Goal: Task Accomplishment & Management: Manage account settings

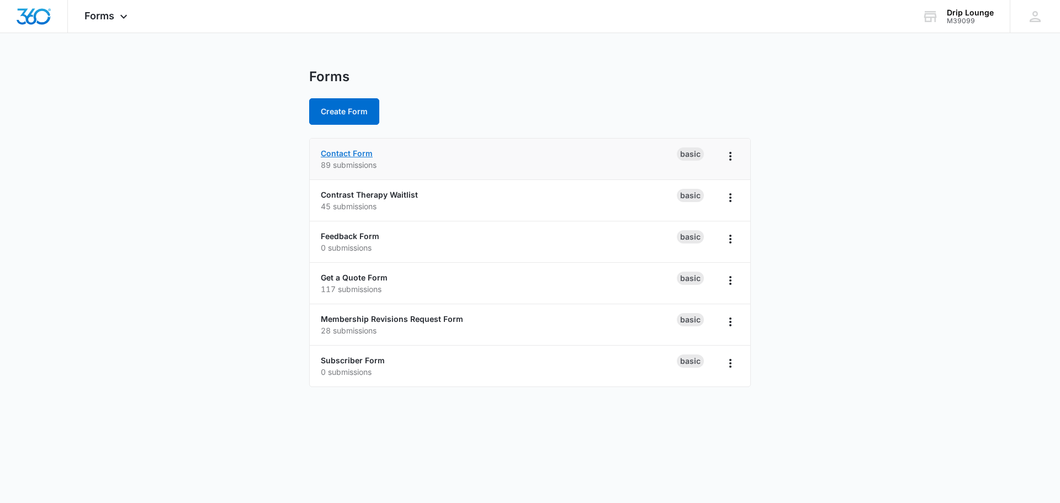
click at [346, 153] on link "Contact Form" at bounding box center [347, 152] width 52 height 9
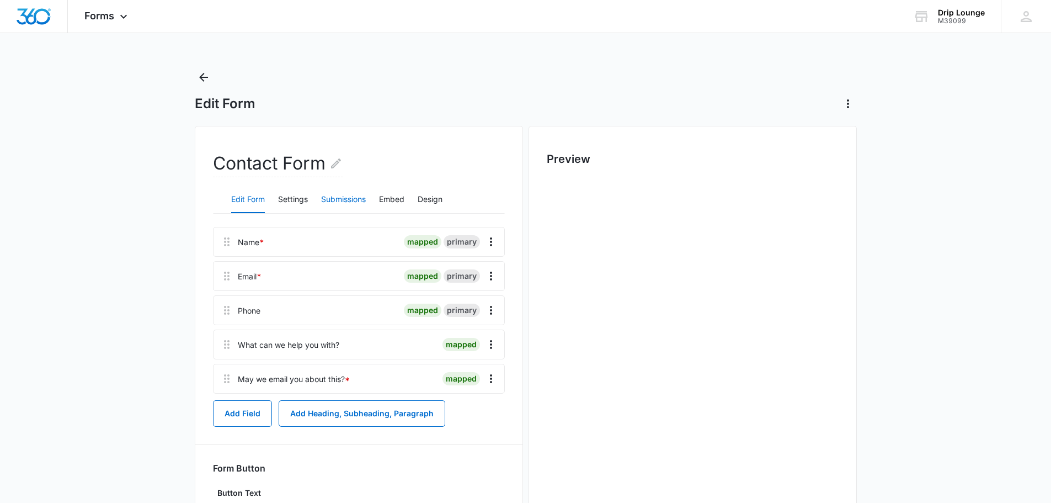
click at [336, 203] on button "Submissions" at bounding box center [343, 200] width 45 height 26
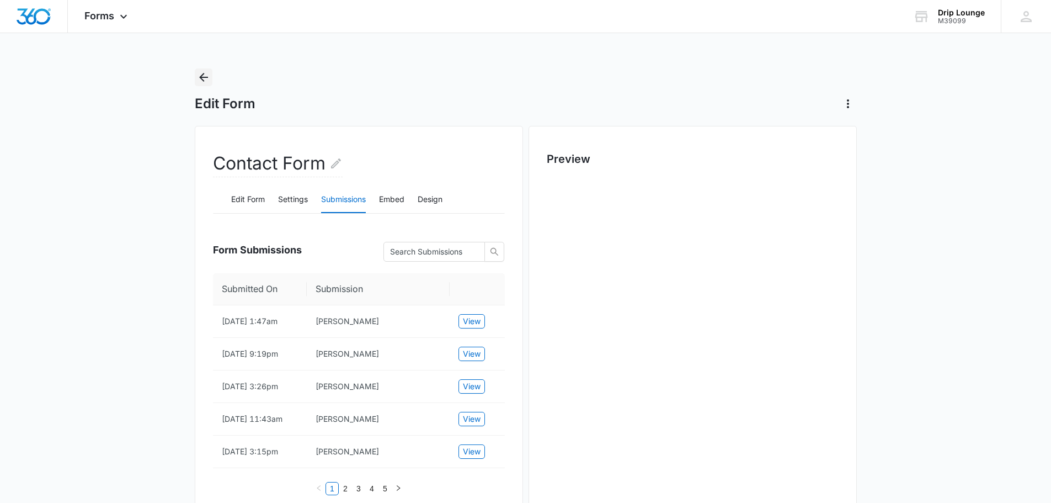
click at [203, 73] on icon "Back" at bounding box center [203, 77] width 9 height 9
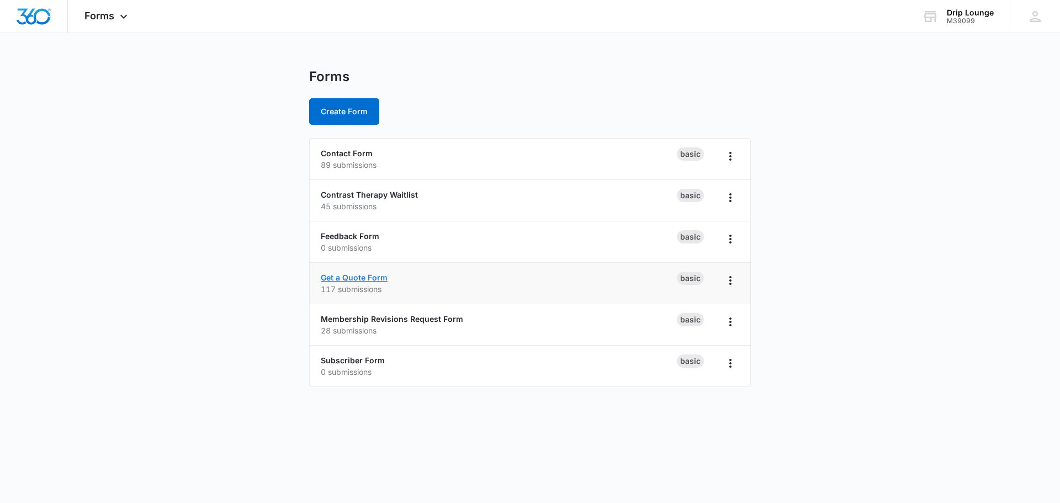
click at [343, 278] on link "Get a Quote Form" at bounding box center [354, 277] width 67 height 9
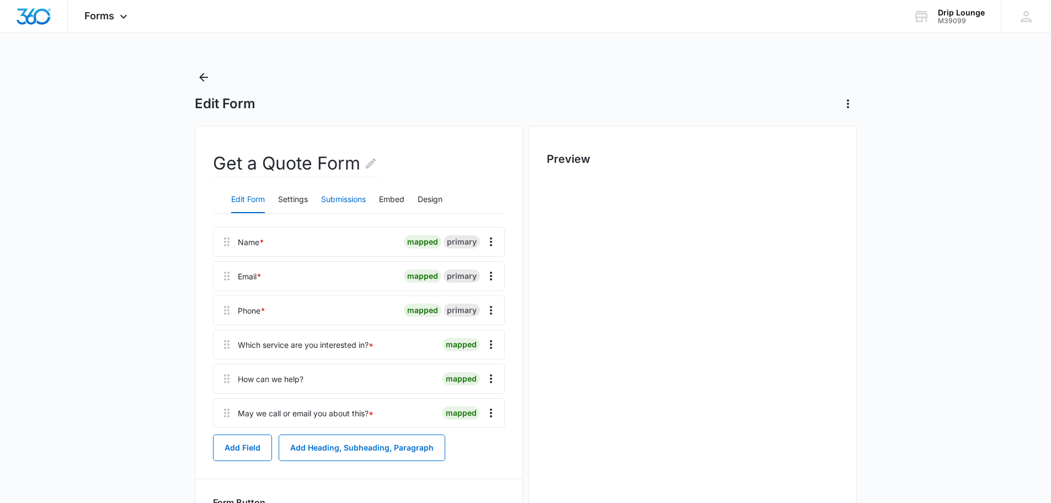
click at [341, 196] on button "Submissions" at bounding box center [343, 200] width 45 height 26
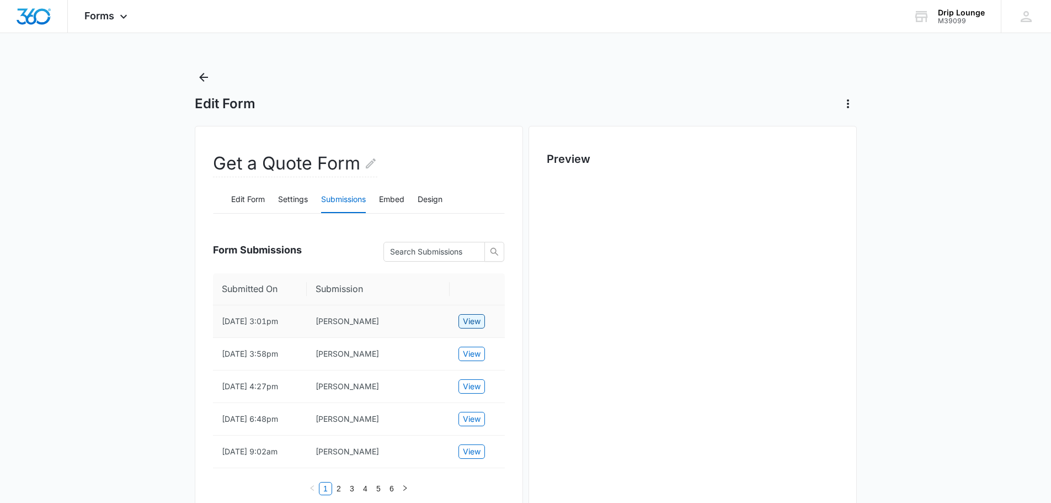
click at [475, 320] on span "View" at bounding box center [472, 321] width 18 height 12
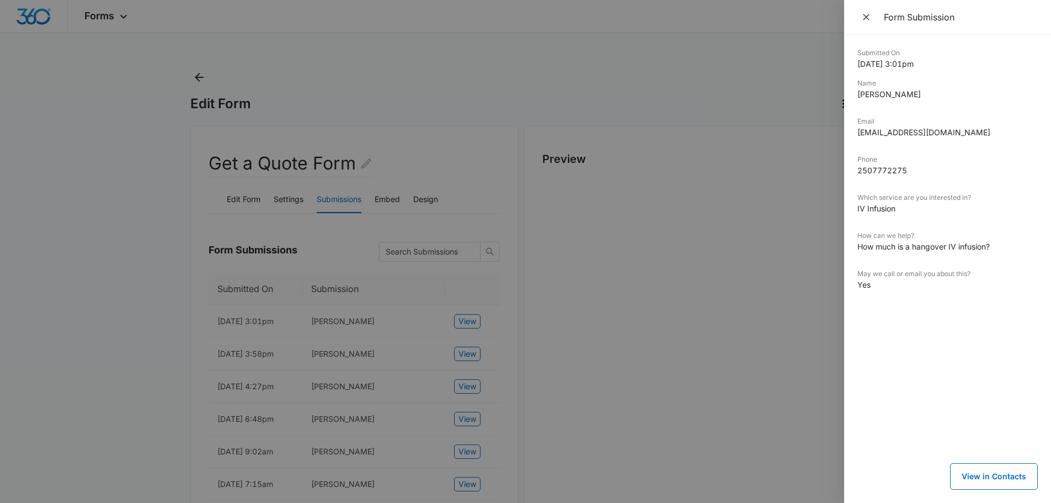
click at [194, 72] on div at bounding box center [525, 251] width 1051 height 503
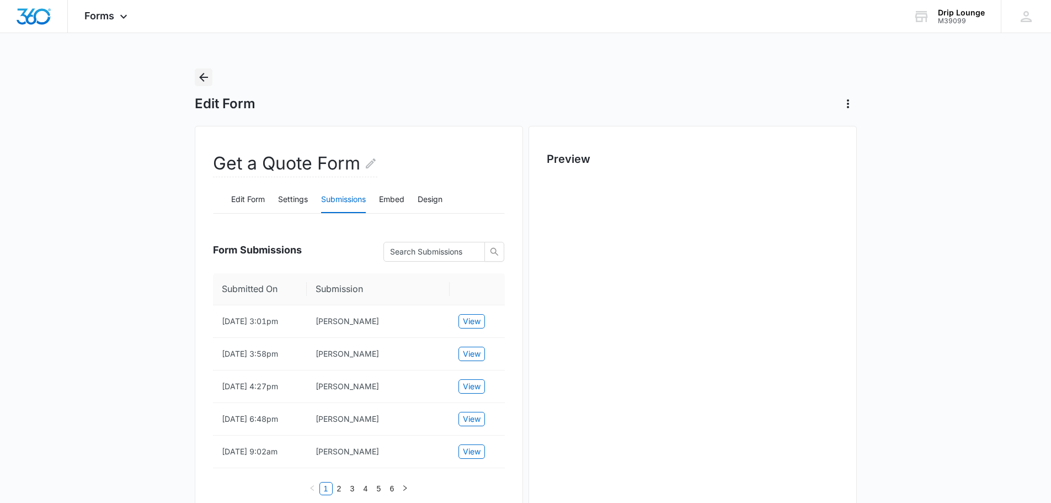
click at [197, 73] on icon "Back" at bounding box center [203, 77] width 13 height 13
